Goal: Navigation & Orientation: Find specific page/section

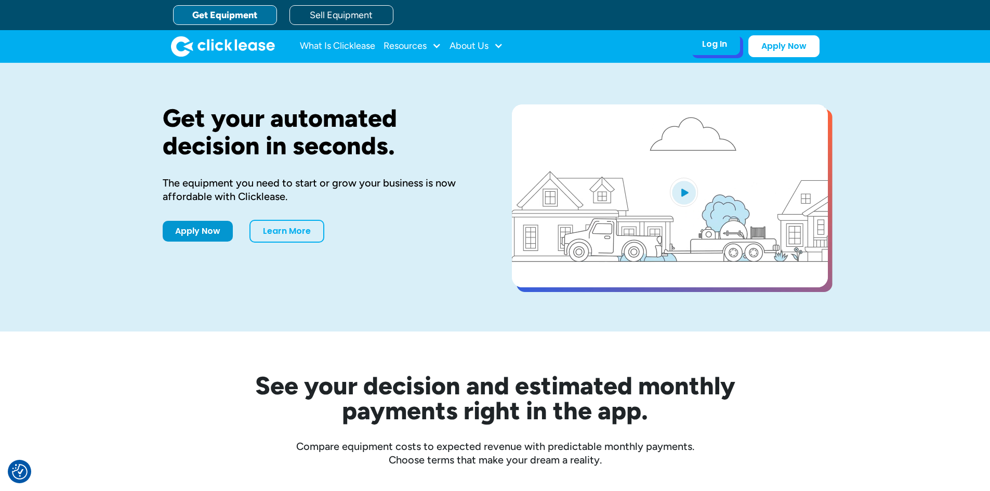
click at [720, 48] on div "Log In" at bounding box center [714, 44] width 25 height 10
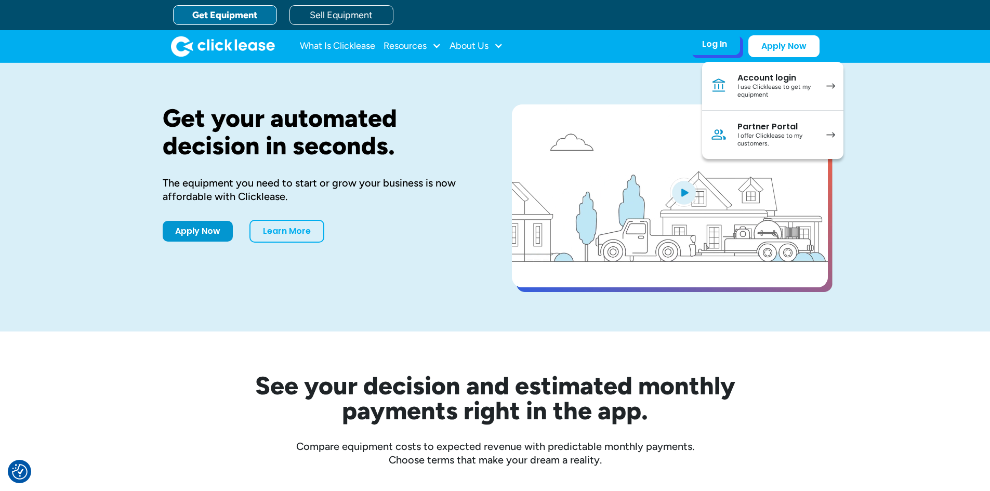
click at [729, 78] on link "Account login I use Clicklease to get my equipment" at bounding box center [772, 86] width 141 height 49
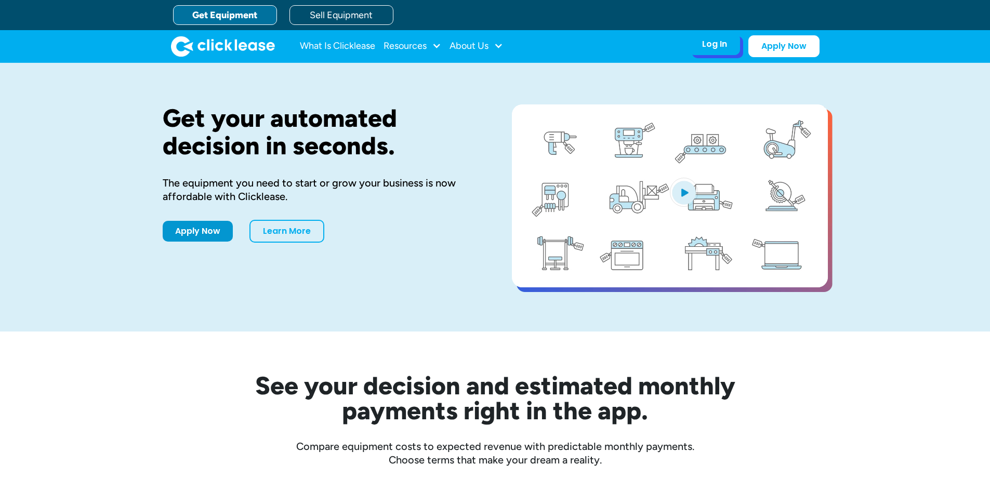
click at [705, 54] on div "Log In Account login I use Clicklease to get my equipment Partner Portal I offe…" at bounding box center [714, 44] width 51 height 22
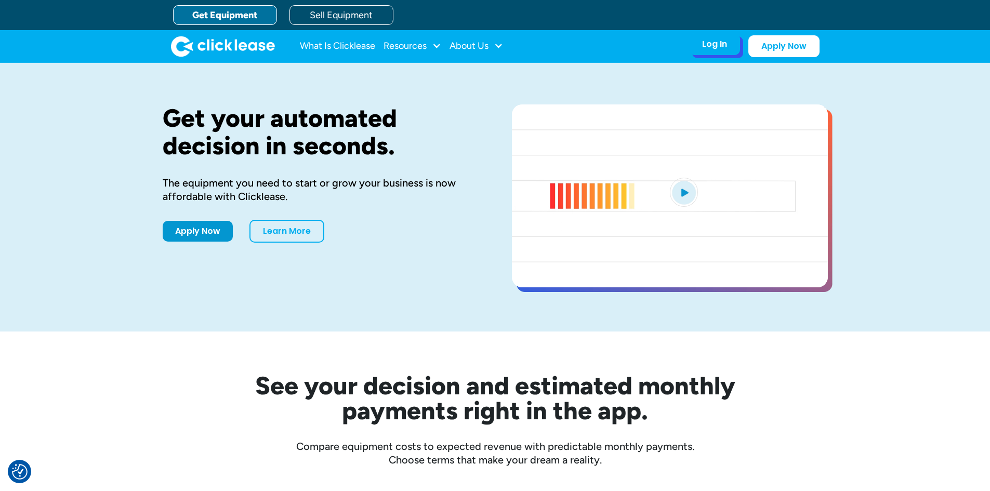
click at [713, 42] on div "Log In" at bounding box center [714, 44] width 25 height 10
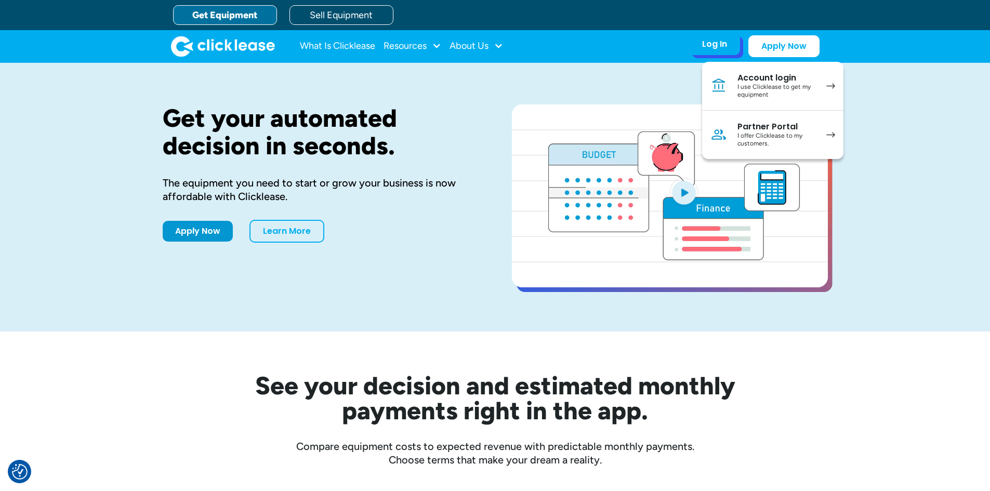
click at [735, 138] on link "Partner Portal I offer Clicklease to my customers." at bounding box center [772, 135] width 141 height 48
